Goal: Task Accomplishment & Management: Manage account settings

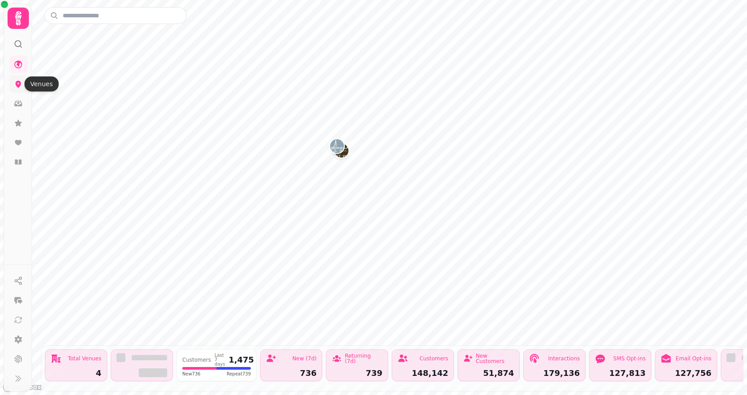
click at [16, 88] on icon at bounding box center [18, 84] width 9 height 9
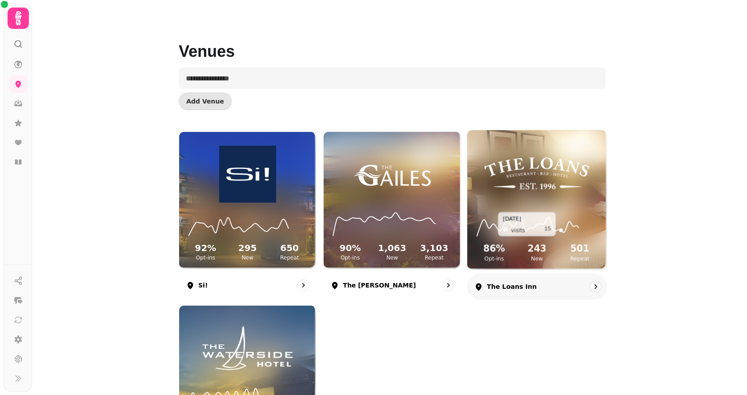
click at [556, 221] on icon at bounding box center [536, 224] width 125 height 29
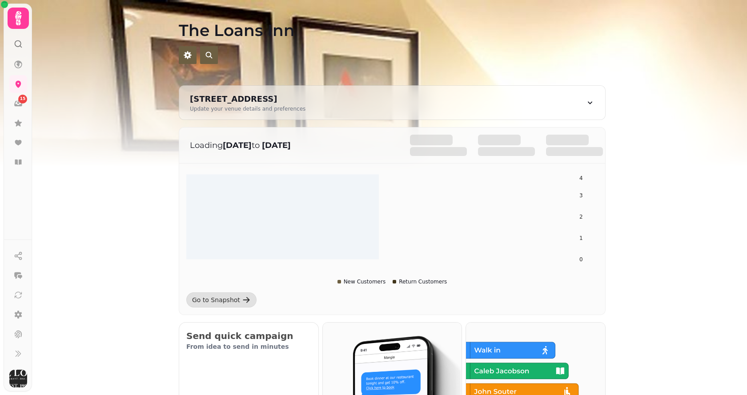
scroll to position [267, 0]
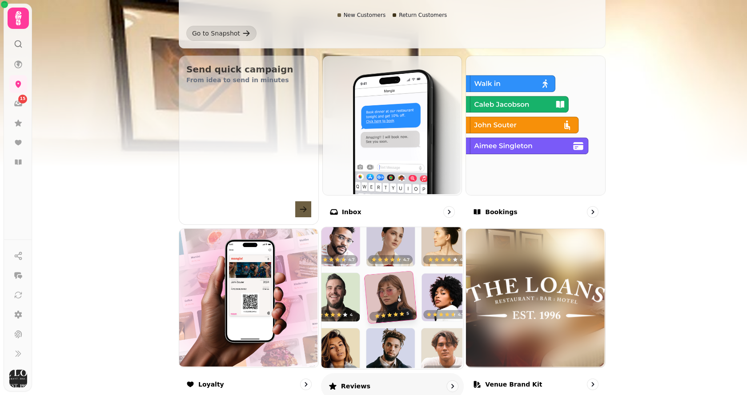
click at [405, 275] on img at bounding box center [391, 297] width 142 height 142
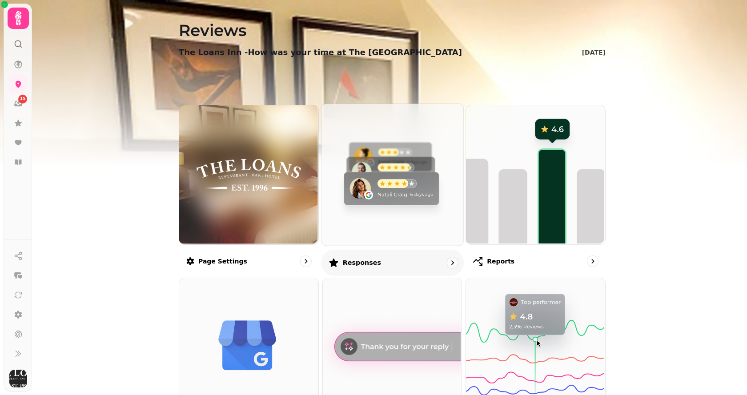
click at [378, 205] on img at bounding box center [391, 174] width 142 height 142
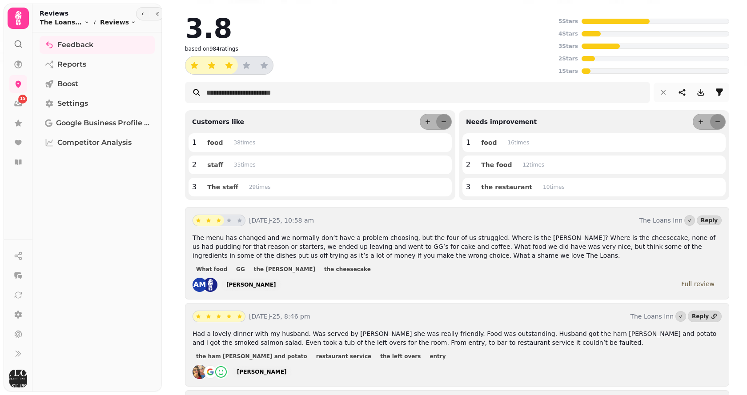
scroll to position [89, 0]
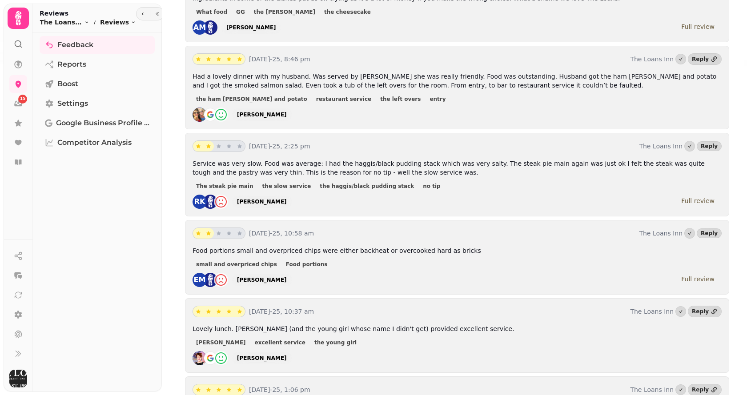
scroll to position [267, 0]
